Goal: Task Accomplishment & Management: Use online tool/utility

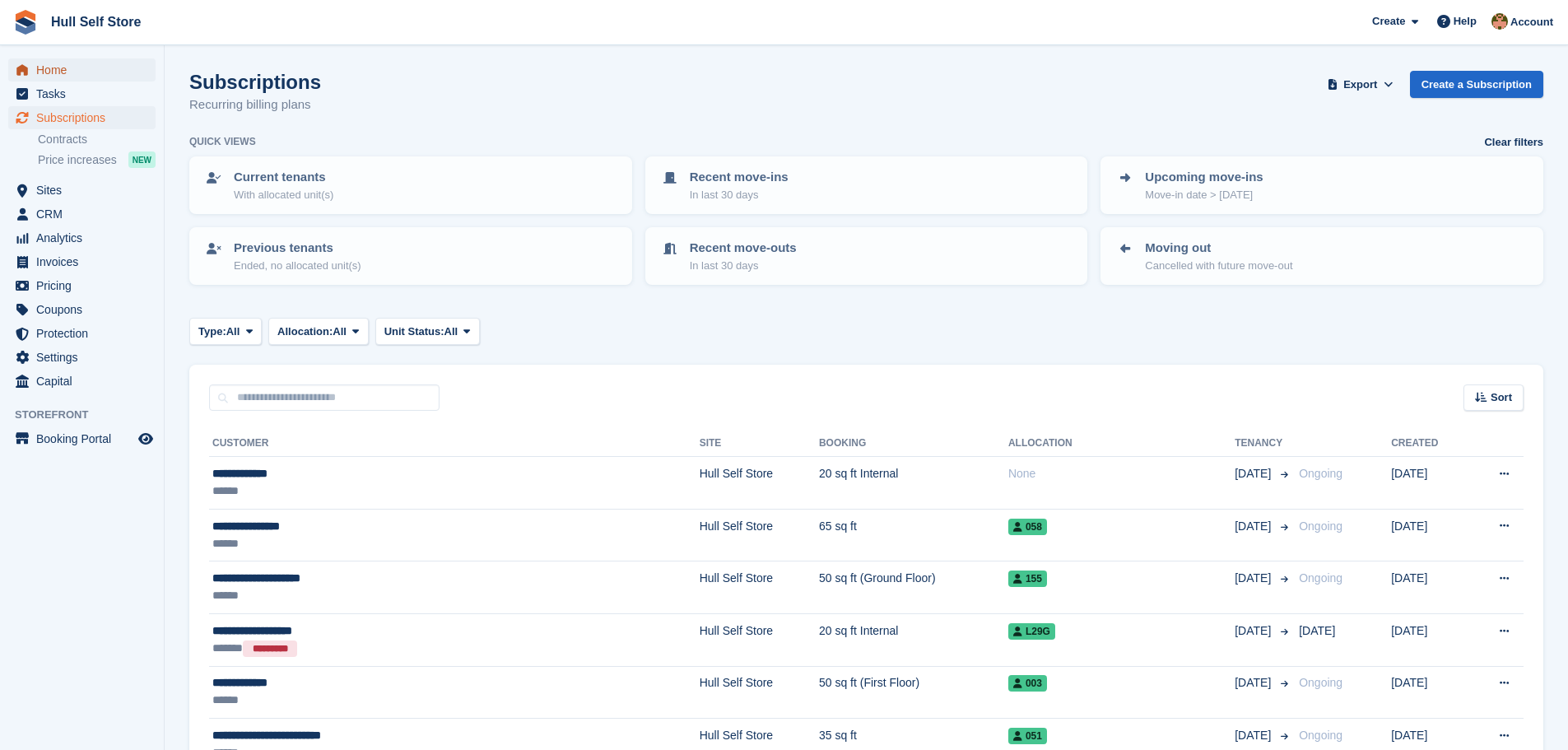
click at [76, 70] on span "Home" at bounding box center [85, 70] width 99 height 23
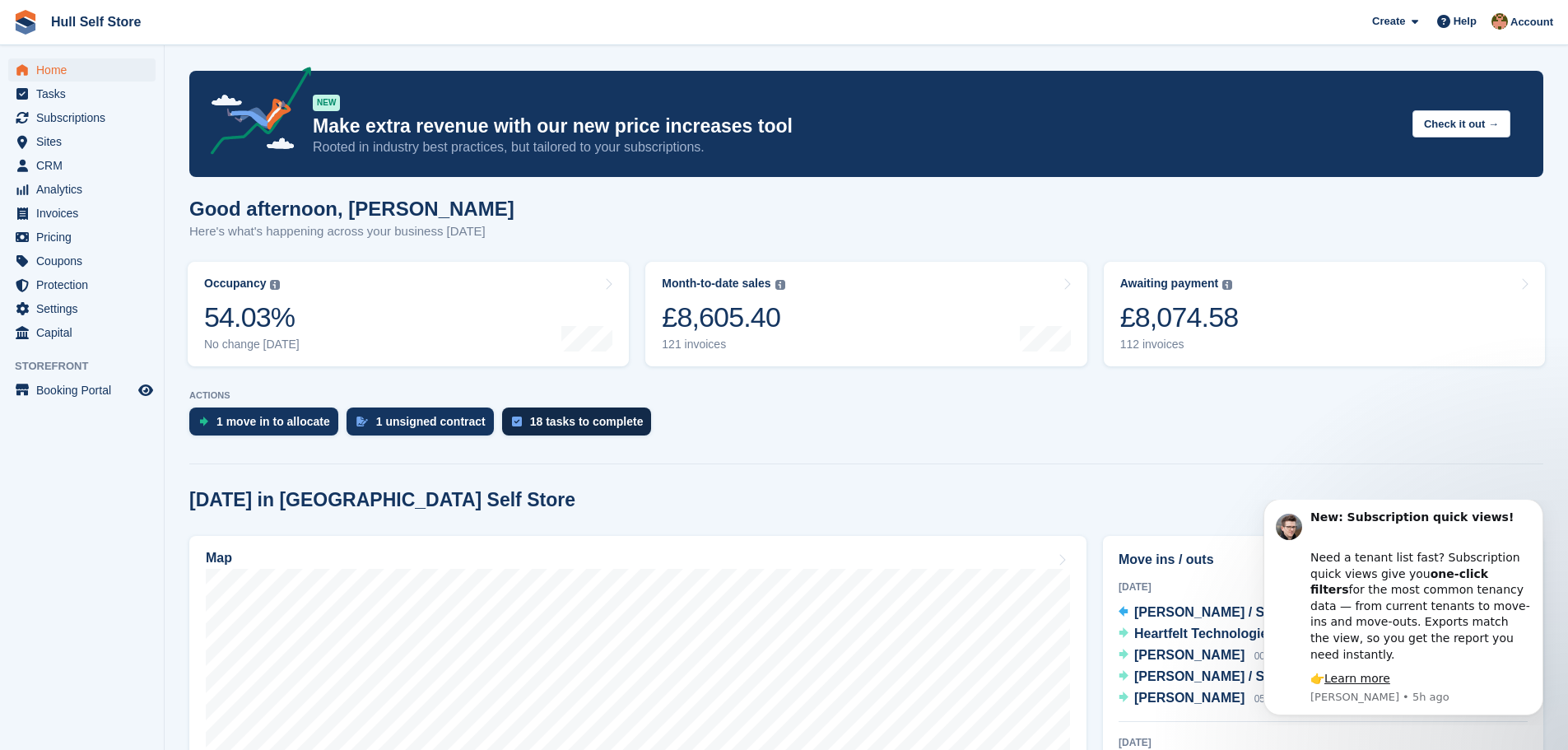
click at [547, 423] on div "18 tasks to complete" at bounding box center [586, 422] width 114 height 13
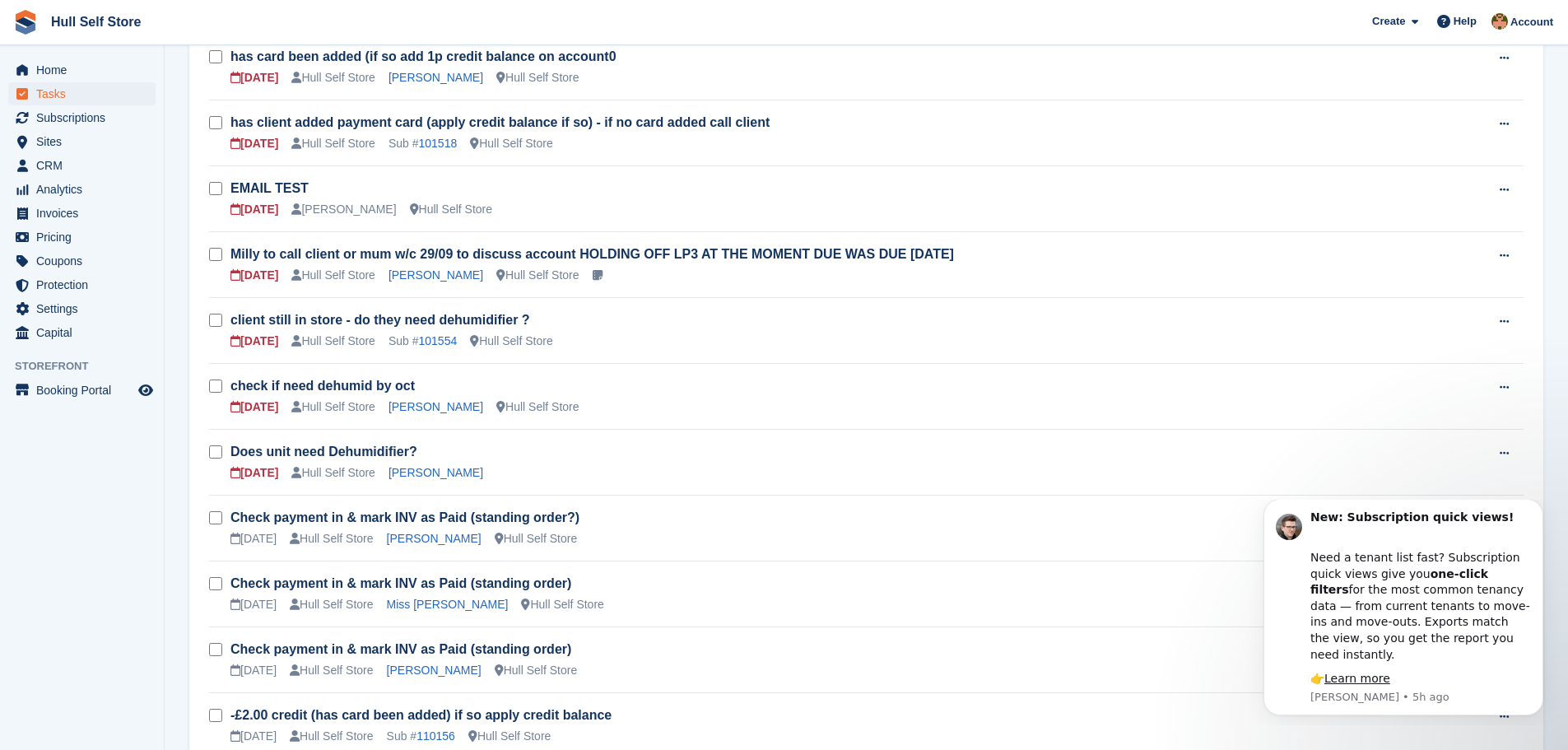
scroll to position [411, 0]
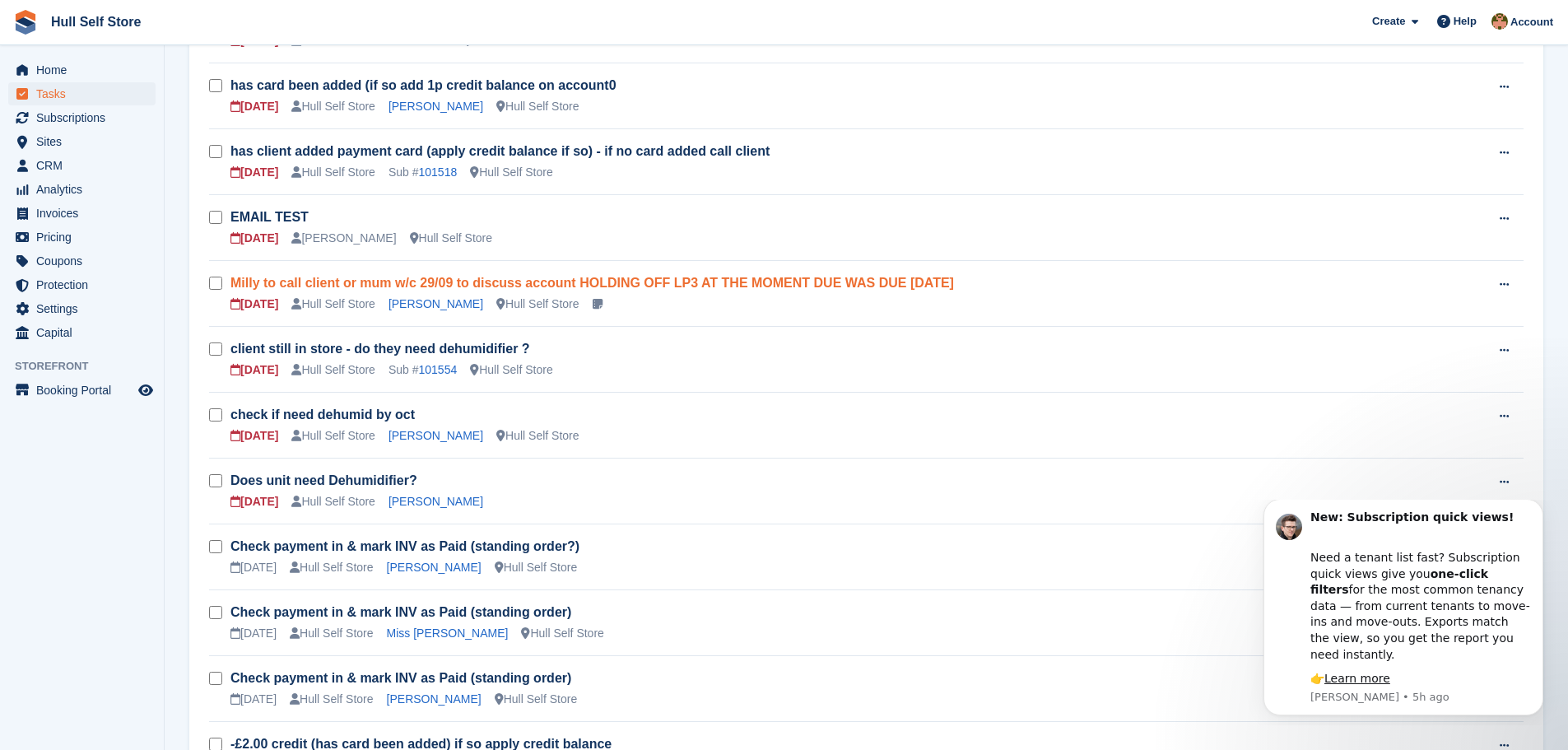
click at [351, 282] on link "Milly to call client or mum w/c 29/09 to discuss account HOLDING OFF LP3 AT THE…" at bounding box center [592, 282] width 724 height 14
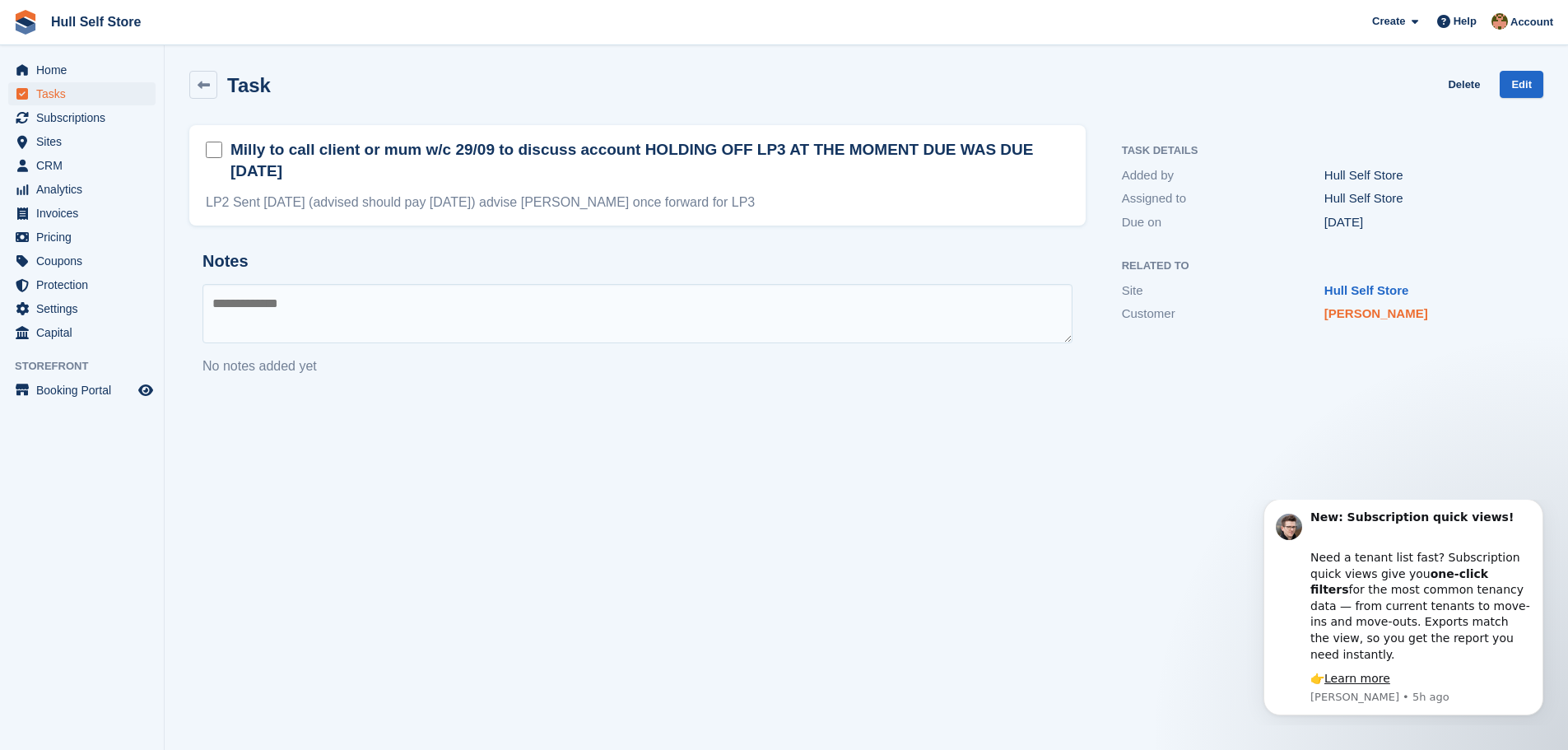
click at [1347, 316] on link "[PERSON_NAME]" at bounding box center [1376, 312] width 104 height 14
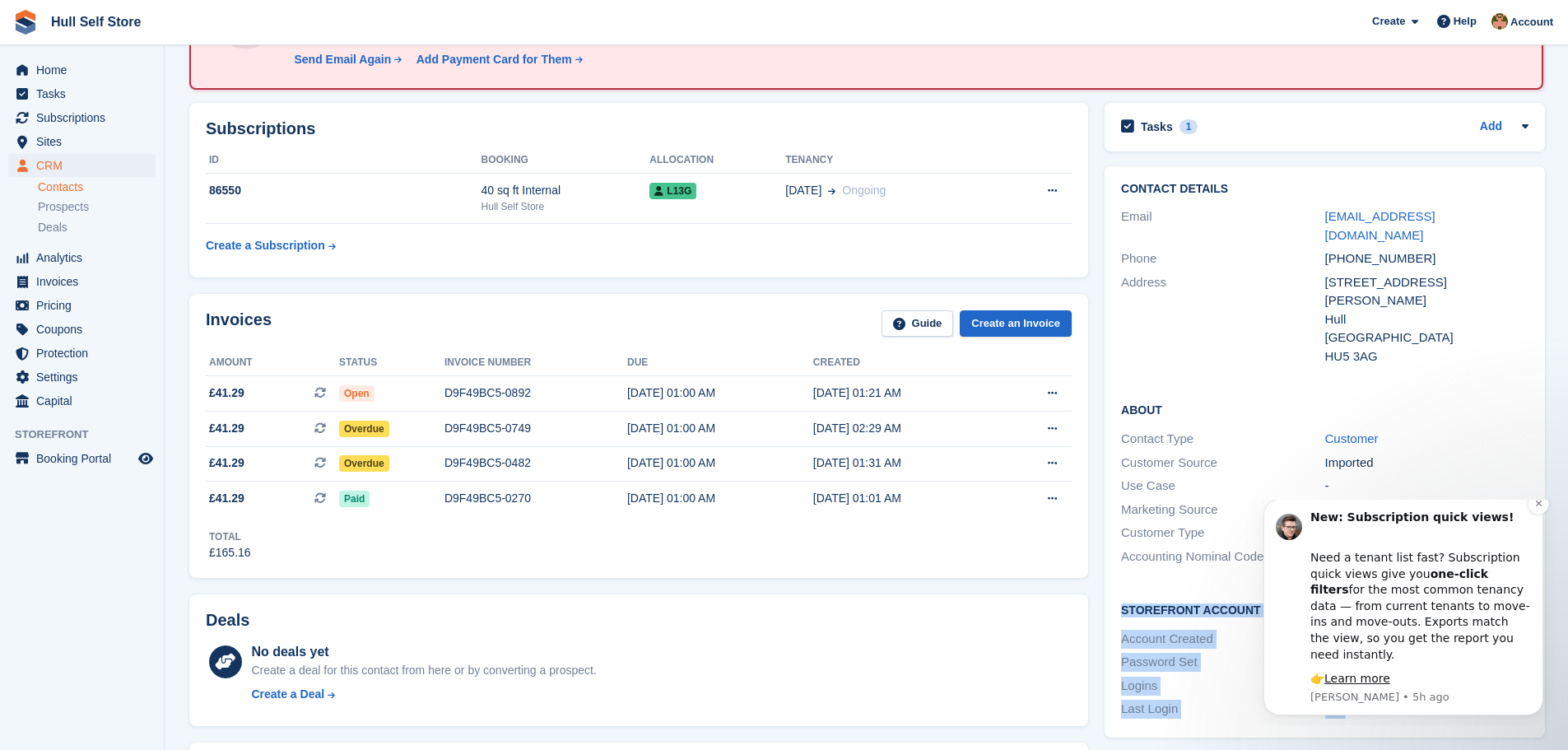
drag, startPoint x: 2595, startPoint y: 1019, endPoint x: 1310, endPoint y: 516, distance: 1379.9
click at [1535, 508] on icon "Dismiss notification" at bounding box center [1540, 503] width 9 height 9
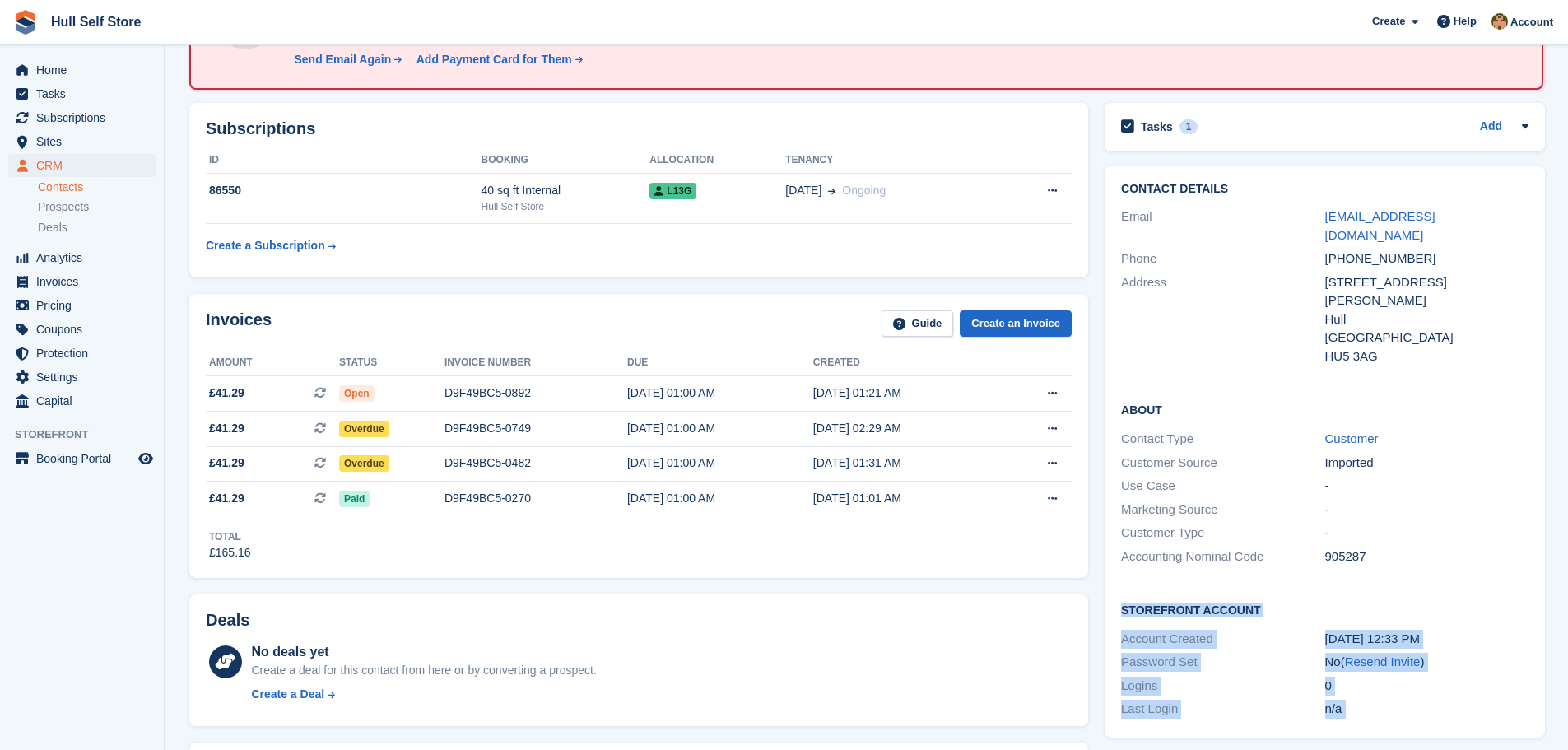
click at [1372, 548] on div "905287" at bounding box center [1427, 557] width 203 height 19
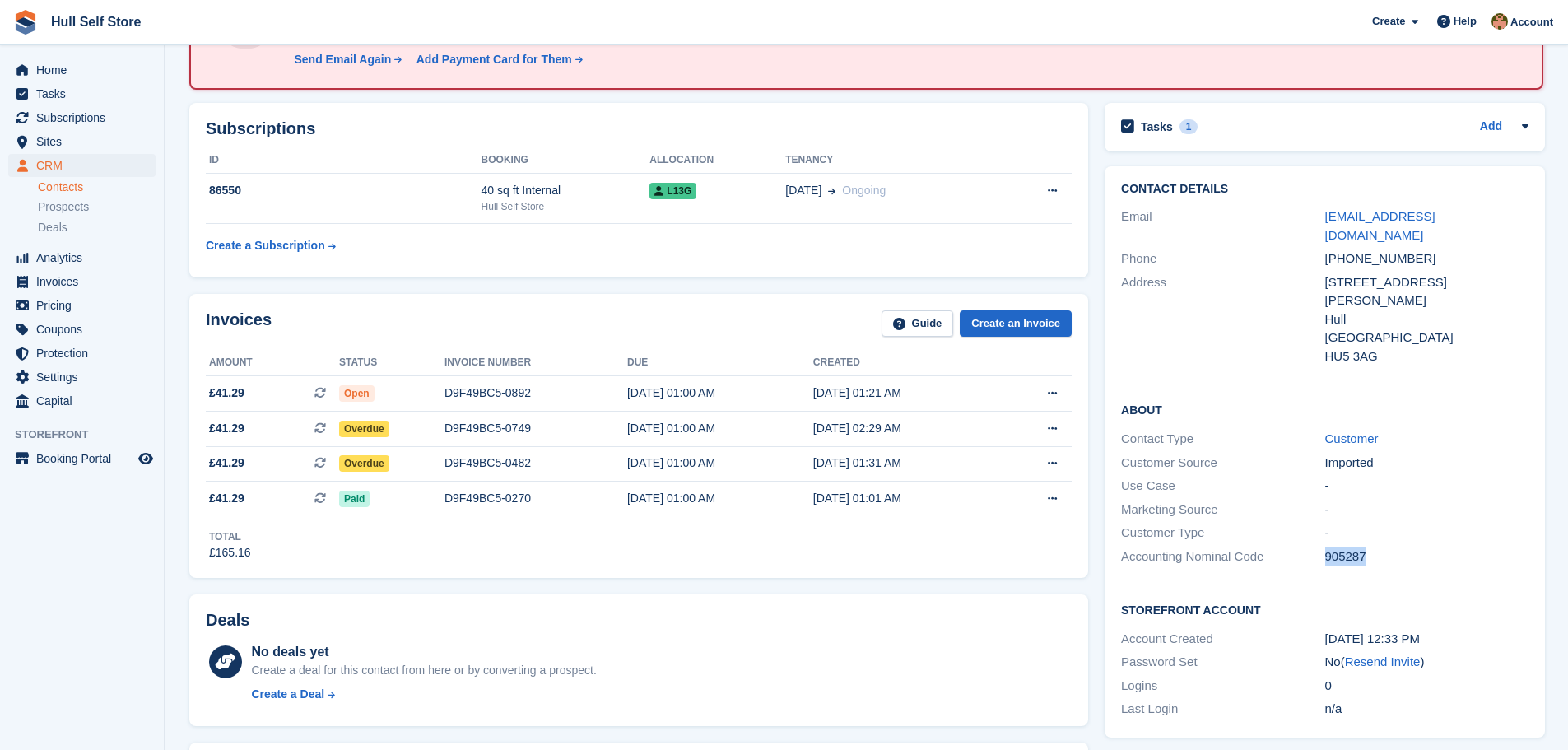
click at [1318, 545] on div "Accounting Nominal Code 905287" at bounding box center [1324, 556] width 408 height 24
copy div "905287"
